Goal: Transaction & Acquisition: Purchase product/service

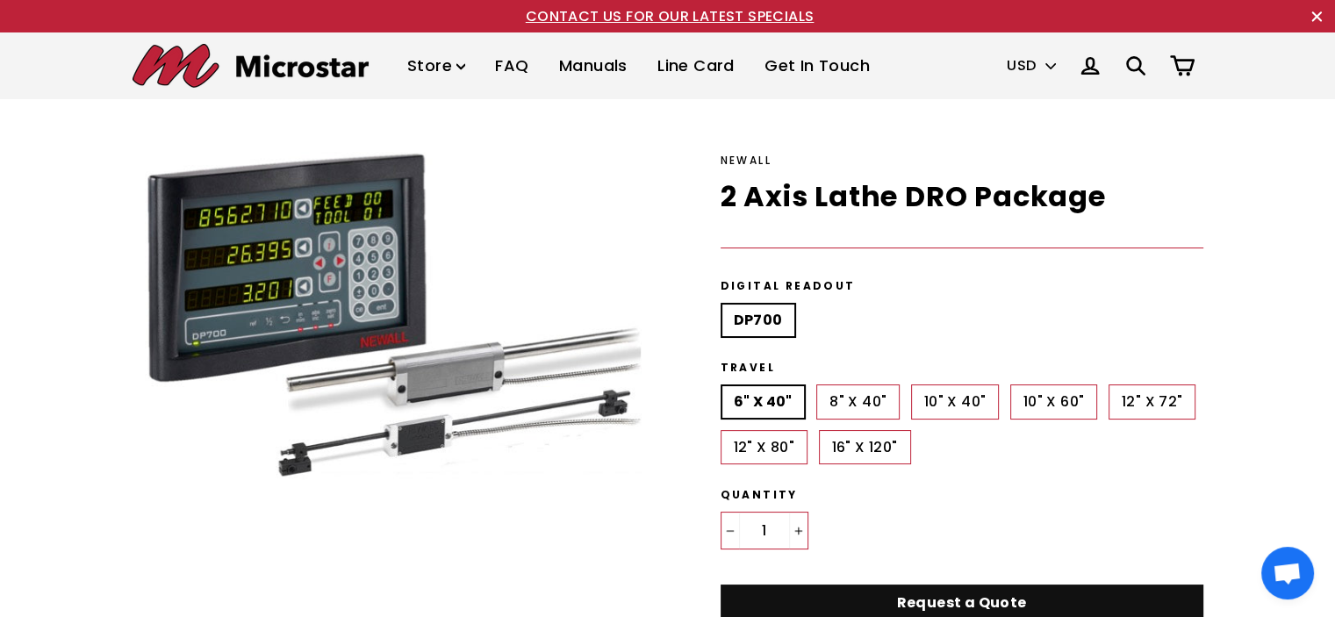
click at [1068, 395] on label "10" X 60"" at bounding box center [1055, 402] width 88 height 35
click at [1011, 385] on input "10" X 60"" at bounding box center [1011, 385] width 1 height 1
radio input "true"
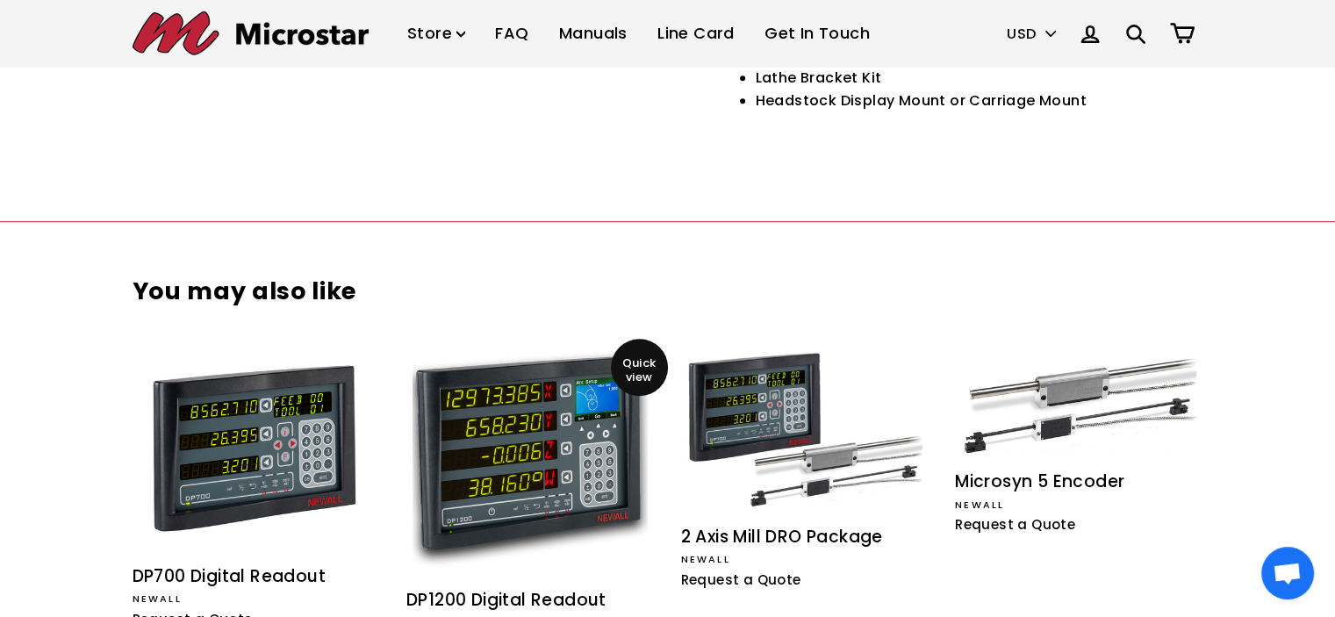
scroll to position [1463, 0]
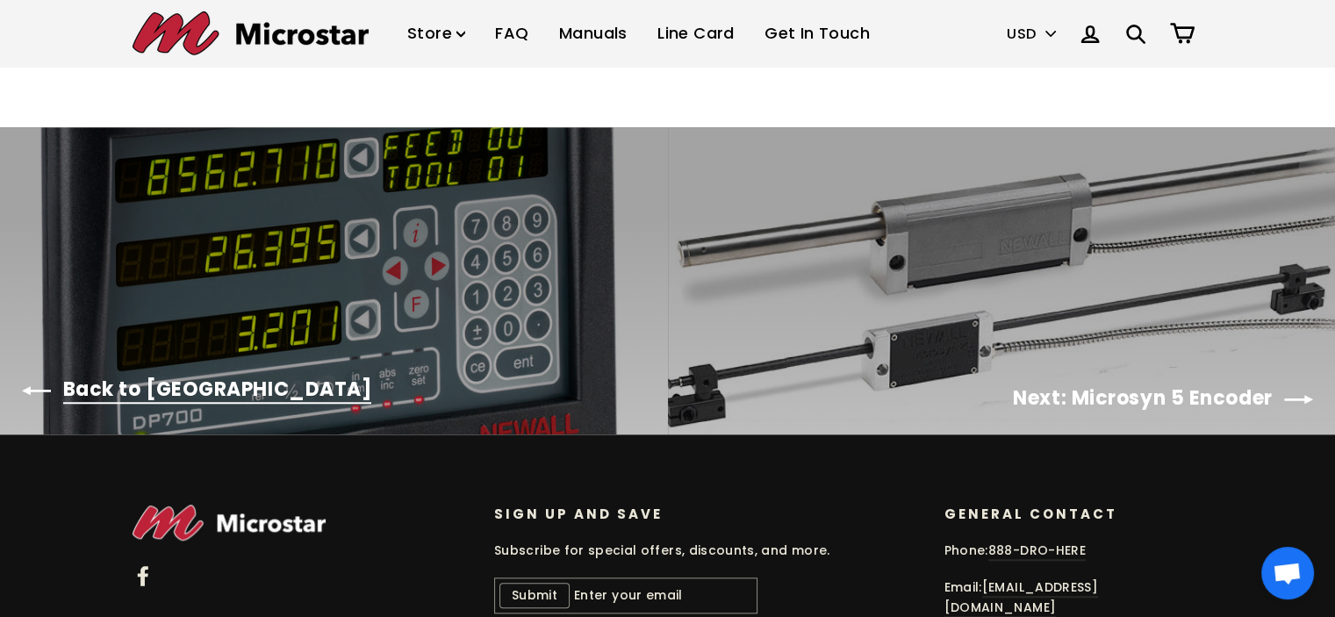
click at [148, 389] on div at bounding box center [334, 280] width 668 height 307
